Goal: Task Accomplishment & Management: Use online tool/utility

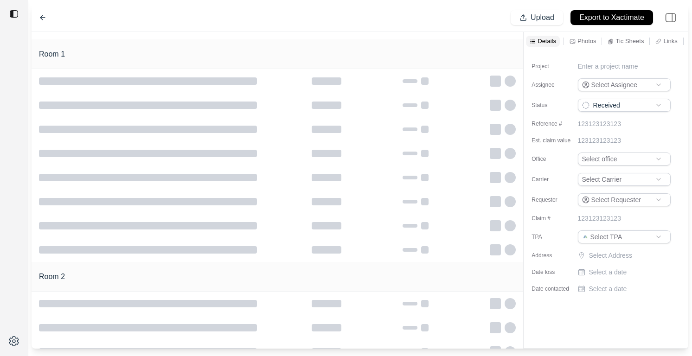
type input "**********"
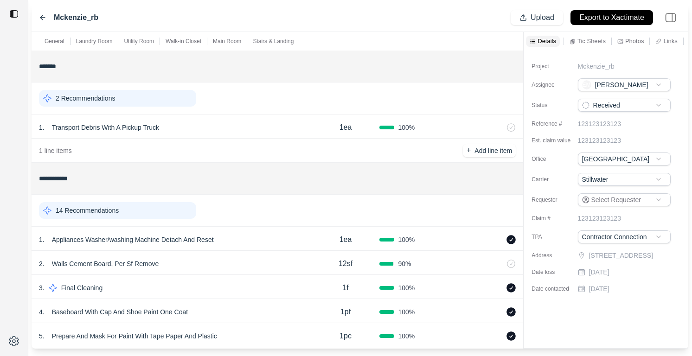
click at [175, 213] on div "14 Recommendations" at bounding box center [117, 210] width 157 height 17
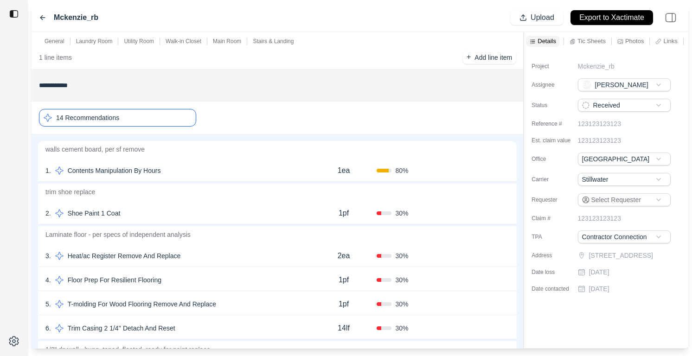
scroll to position [203, 0]
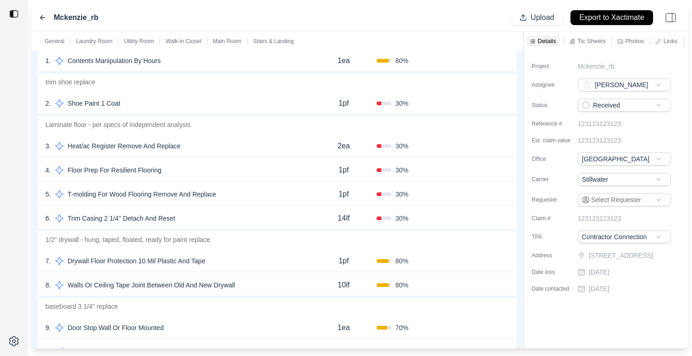
click at [200, 183] on div "5 . T-molding For Wood Flooring Remove And Replace 1pf 30 % Confirm" at bounding box center [277, 193] width 478 height 24
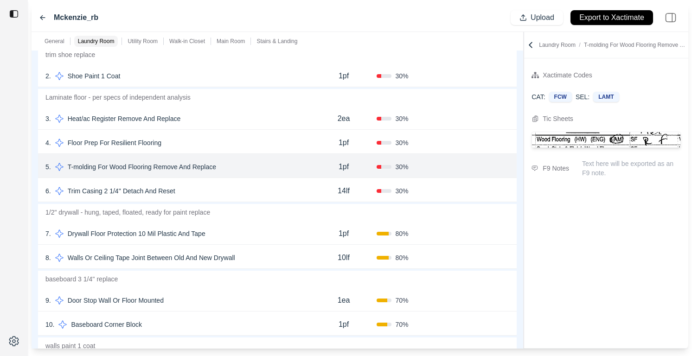
scroll to position [231, 0]
click at [271, 223] on div "7 . Drywall Floor Protection 10 Mil Plastic And Tape 1pf 80 % Confirm" at bounding box center [277, 232] width 478 height 24
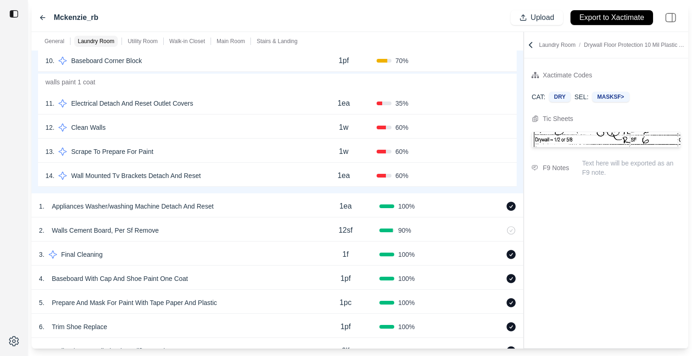
scroll to position [505, 0]
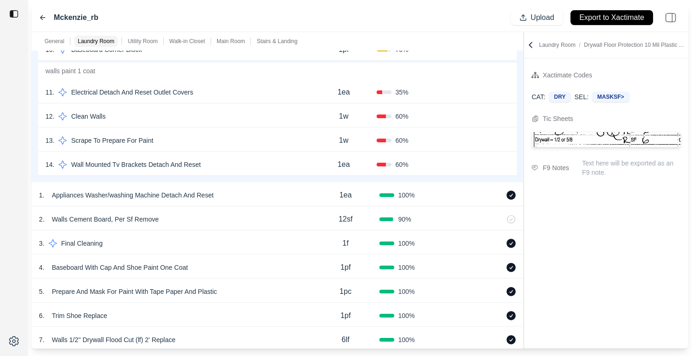
click at [262, 159] on div "14 . Wall Mounted Tv Brackets Detach And Reset" at bounding box center [177, 164] width 265 height 13
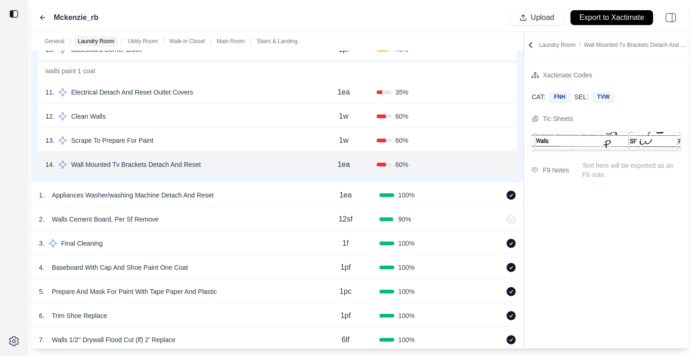
click at [258, 133] on div "13 . Scrape To Prepare For Paint 1w 60 % Confirm" at bounding box center [277, 139] width 478 height 24
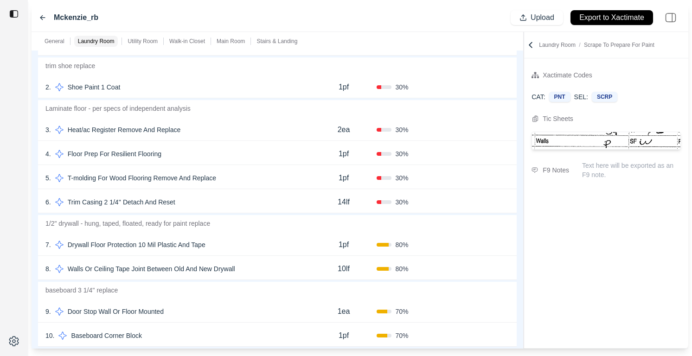
scroll to position [0, 0]
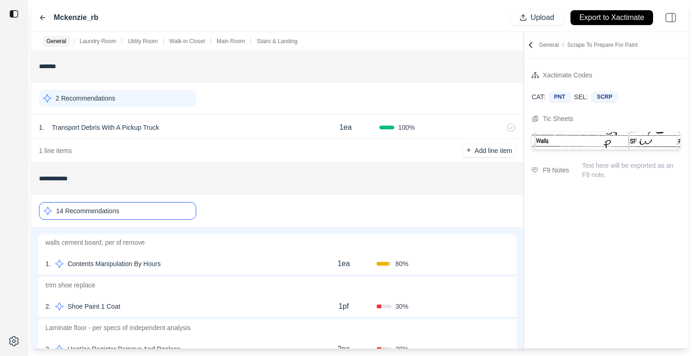
click at [203, 299] on div "2 . Shoe Paint 1 Coat 1pf 30 % Confirm" at bounding box center [277, 305] width 478 height 24
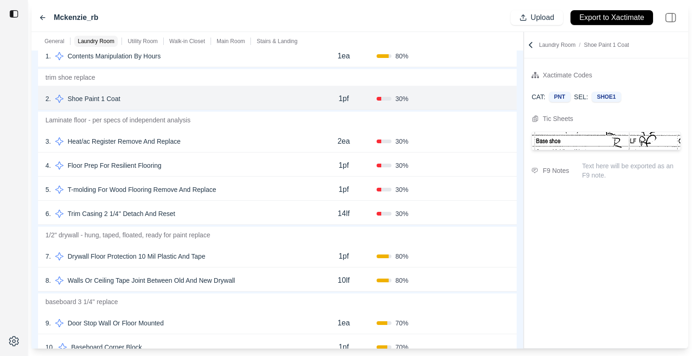
scroll to position [359, 0]
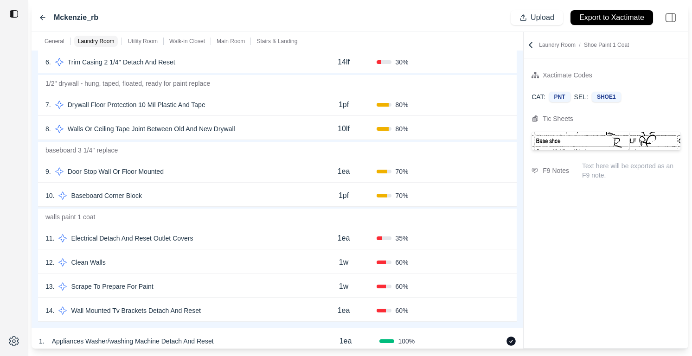
click at [228, 169] on div "9 . Door Stop Wall Or Floor Mounted" at bounding box center [177, 171] width 265 height 13
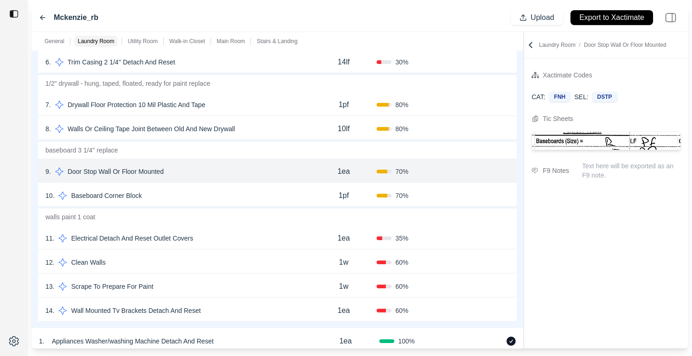
click at [228, 195] on div "10 . Baseboard Corner Block" at bounding box center [177, 195] width 265 height 13
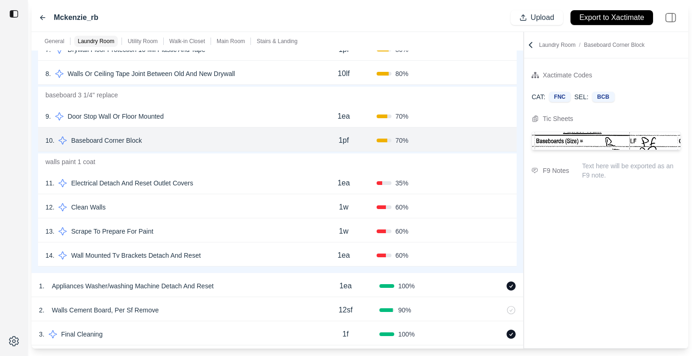
scroll to position [425, 0]
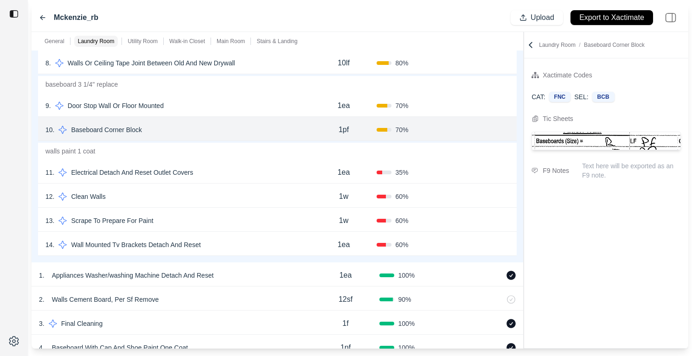
click at [222, 220] on div "13 . Scrape To Prepare For Paint" at bounding box center [177, 220] width 265 height 13
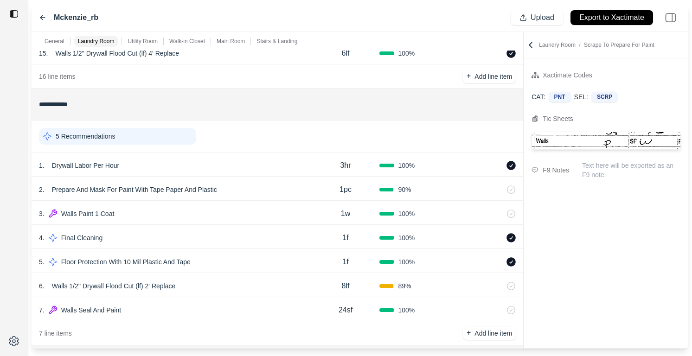
scroll to position [973, 0]
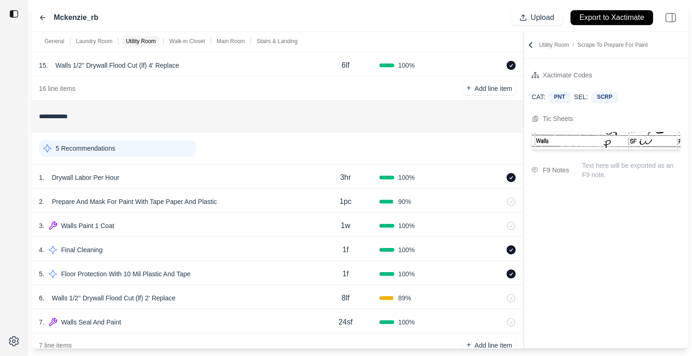
click at [140, 143] on div "5 Recommendations" at bounding box center [117, 148] width 157 height 17
